Goal: Find specific page/section: Find specific page/section

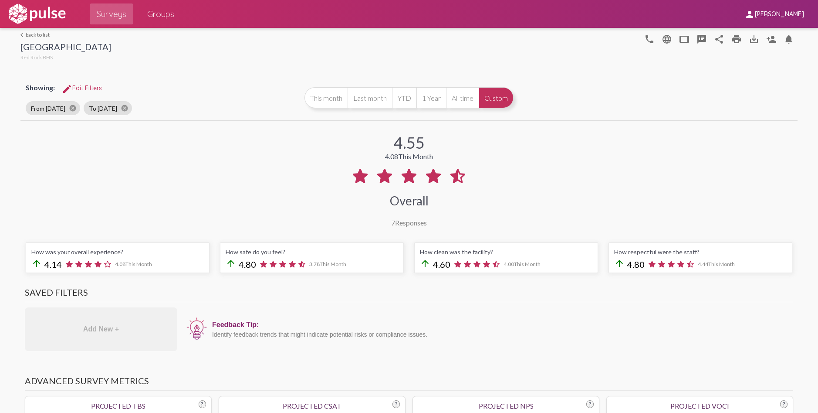
click at [30, 34] on link "arrow_back_ios back to list" at bounding box center [65, 34] width 91 height 7
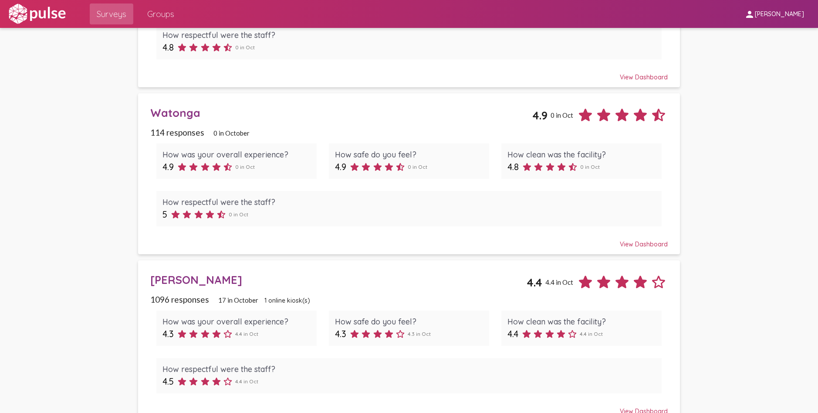
scroll to position [347, 0]
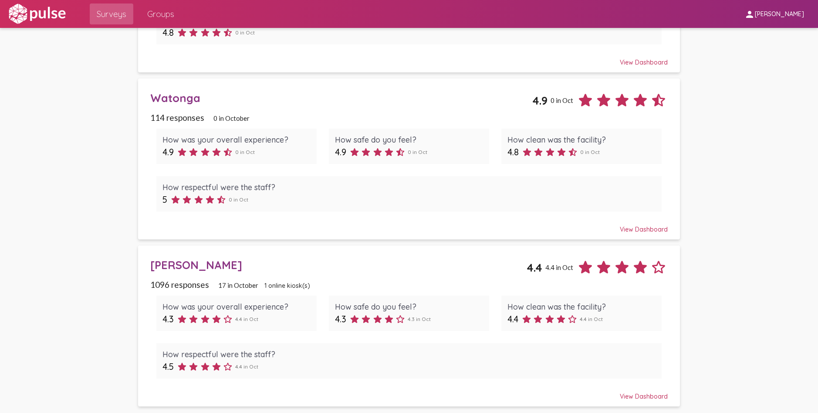
click at [176, 264] on div "[PERSON_NAME]" at bounding box center [338, 265] width 376 height 14
